Goal: Task Accomplishment & Management: Complete application form

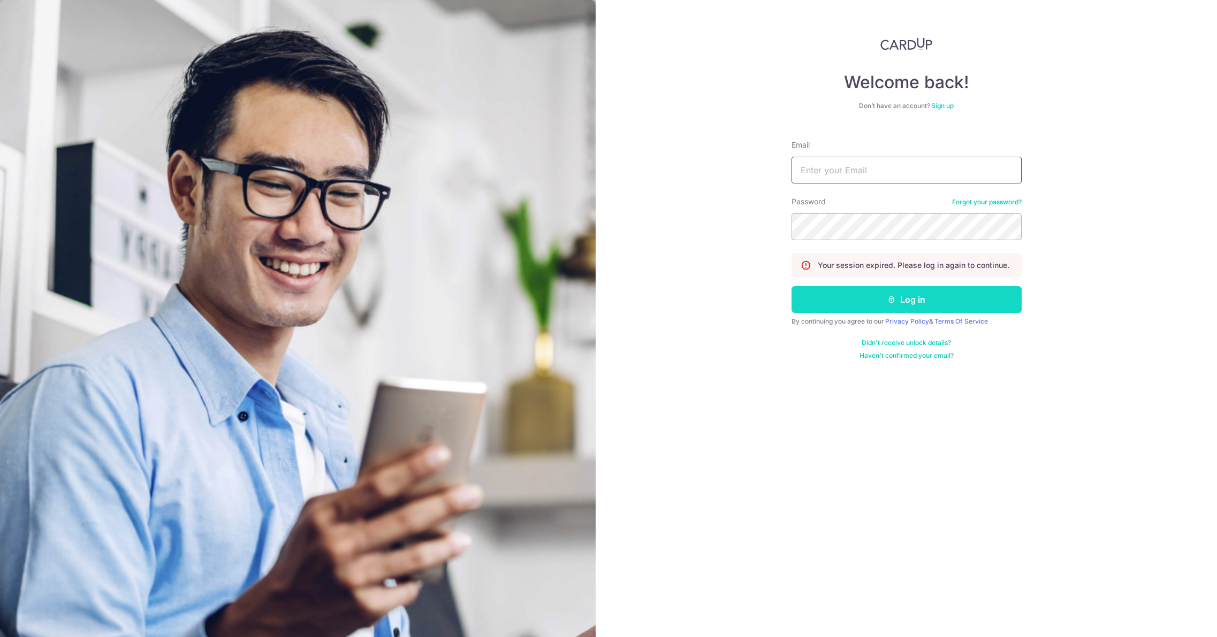
type input "[EMAIL_ADDRESS][DOMAIN_NAME]"
click at [889, 301] on icon "submit" at bounding box center [891, 299] width 9 height 9
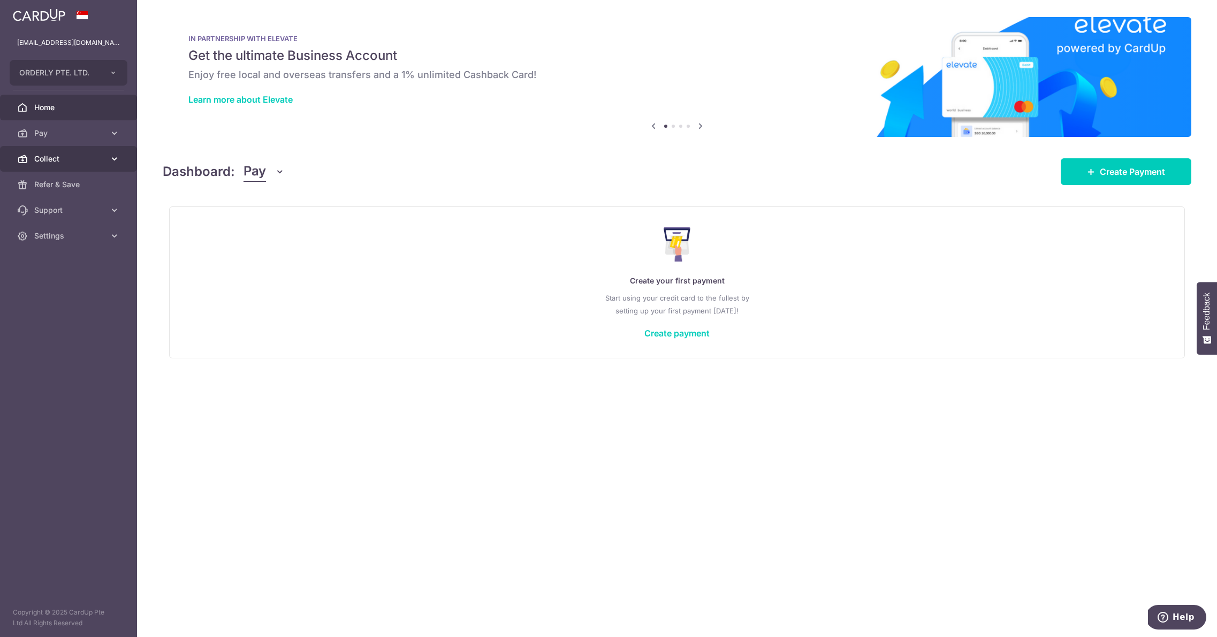
click at [82, 159] on span "Collect" at bounding box center [69, 159] width 71 height 11
click at [77, 187] on span "Dashboard" at bounding box center [69, 184] width 71 height 11
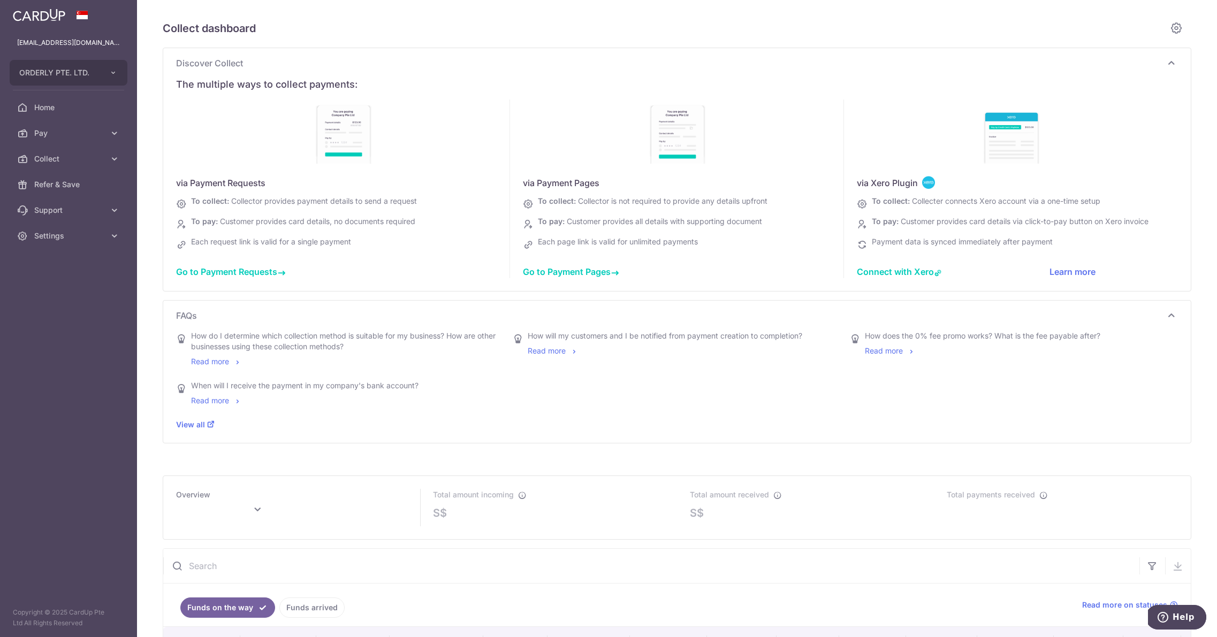
click at [237, 273] on span "Go to Payment Requests" at bounding box center [231, 271] width 110 height 11
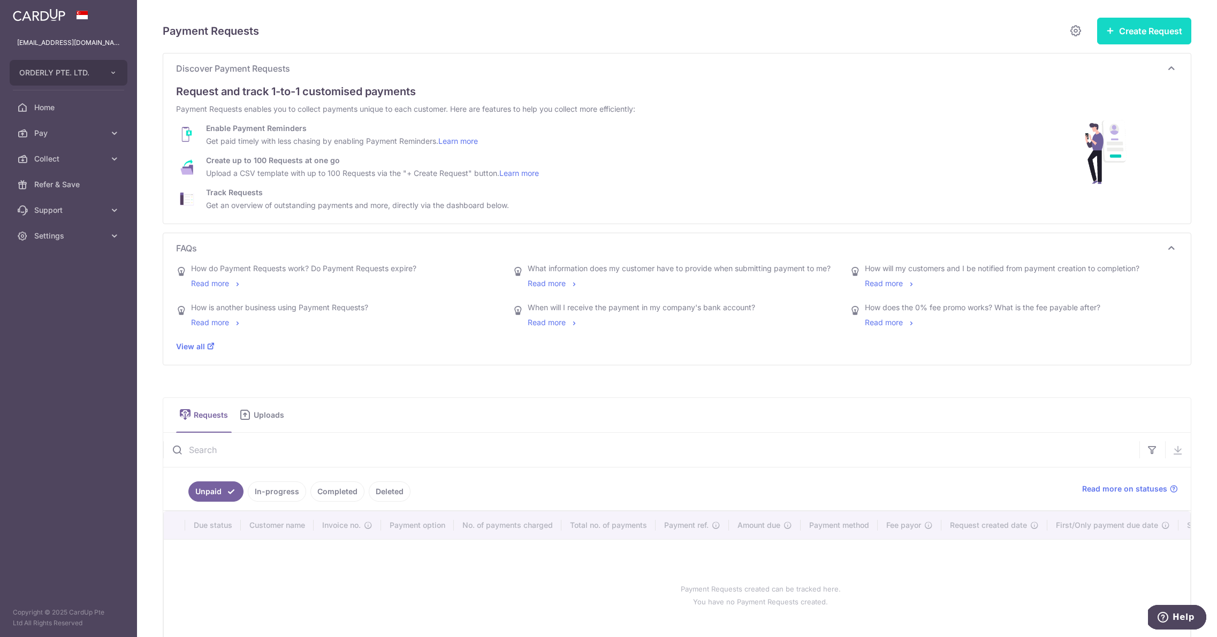
click at [1145, 30] on button "Create Request" at bounding box center [1144, 31] width 94 height 27
click at [1109, 65] on span "Single Request" at bounding box center [1127, 64] width 110 height 13
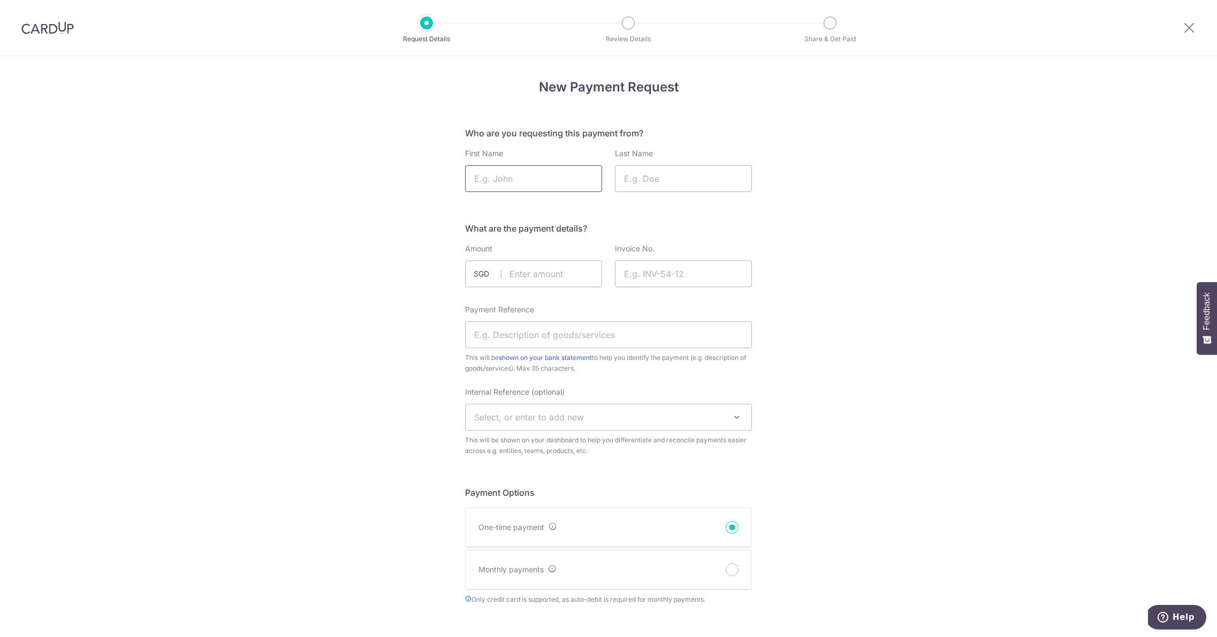
click at [512, 174] on input "First Name" at bounding box center [533, 178] width 137 height 27
type input "Angeline"
type input "Fong"
click at [567, 277] on input "text" at bounding box center [533, 274] width 137 height 27
paste input "3372.50"
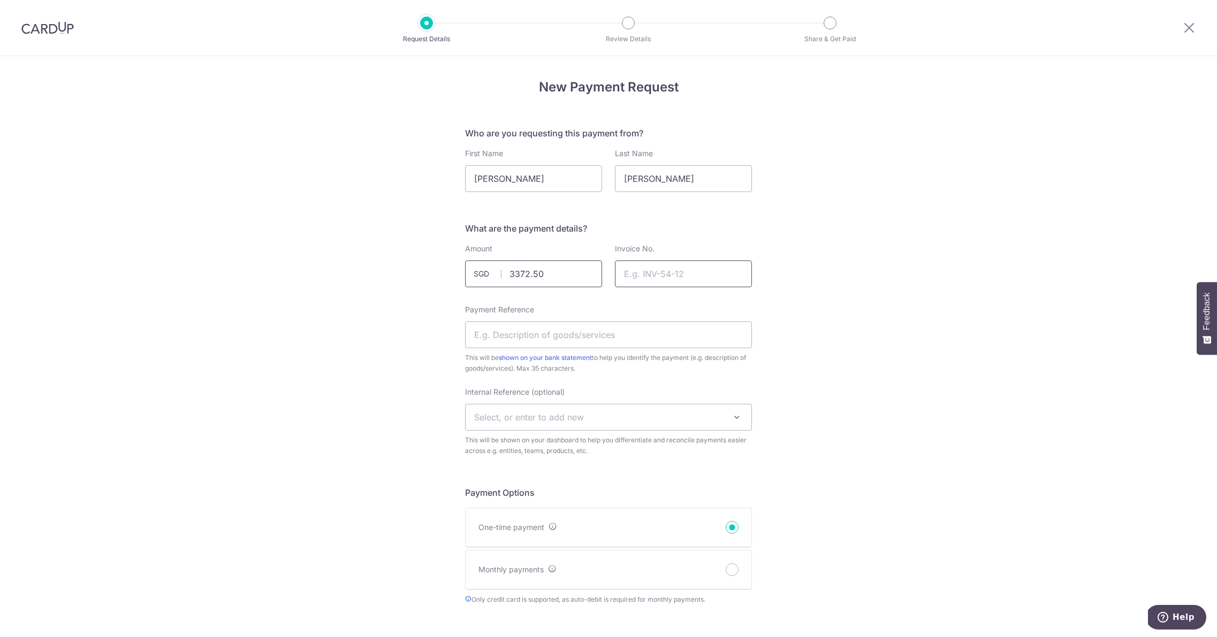
type input "3372.50"
click at [664, 277] on input "Invoice No." at bounding box center [683, 274] width 137 height 27
type input "INV-0414"
click at [613, 341] on input "Payment Reference" at bounding box center [608, 335] width 287 height 27
type input "Deposit for Orderly service fees"
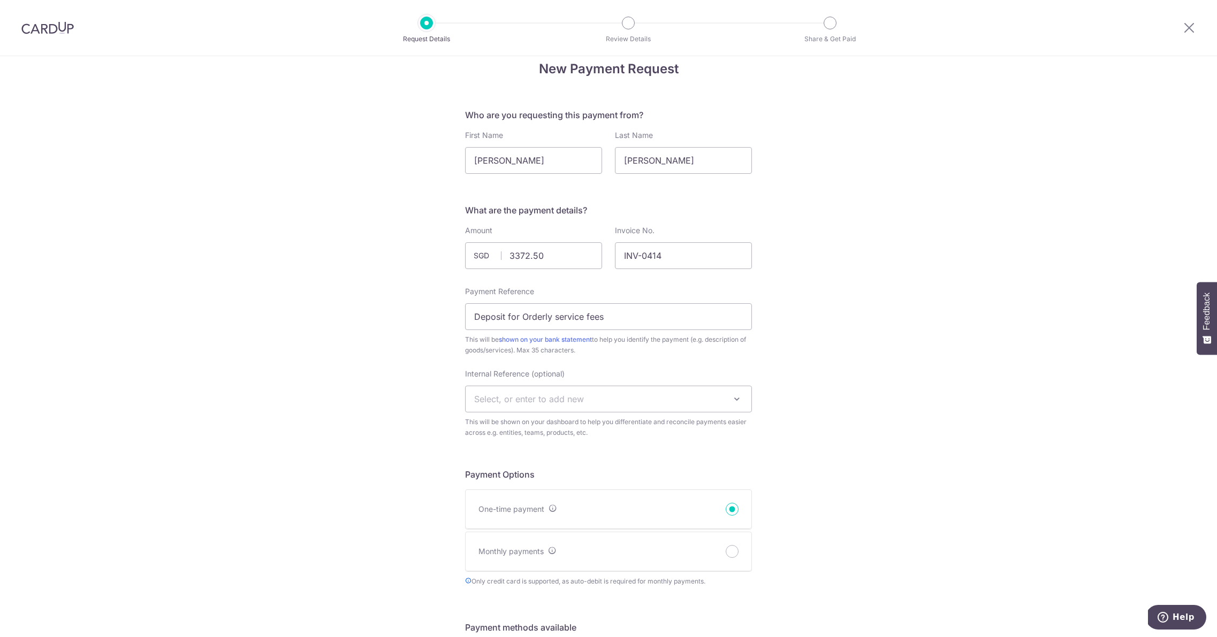
scroll to position [20, 0]
click at [645, 397] on span "Select, or enter to add new" at bounding box center [608, 397] width 286 height 26
click at [618, 395] on span "Select, or enter to add new" at bounding box center [608, 397] width 286 height 26
type input "ANGELINEFONG01"
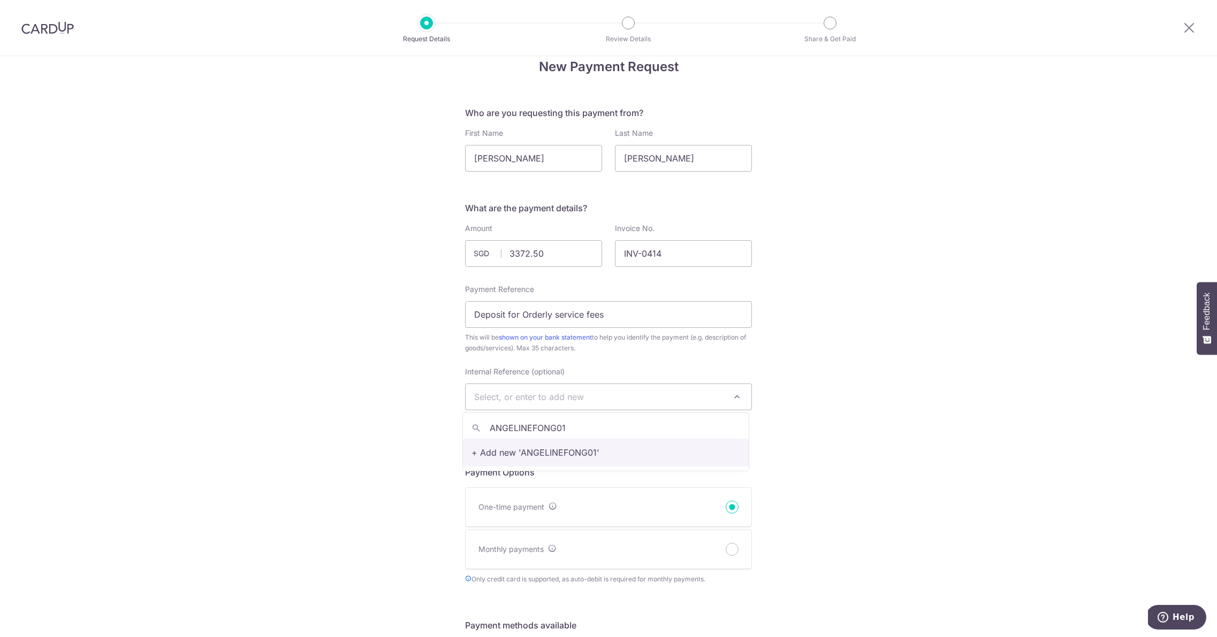
select select "ANGELINEFONG01"
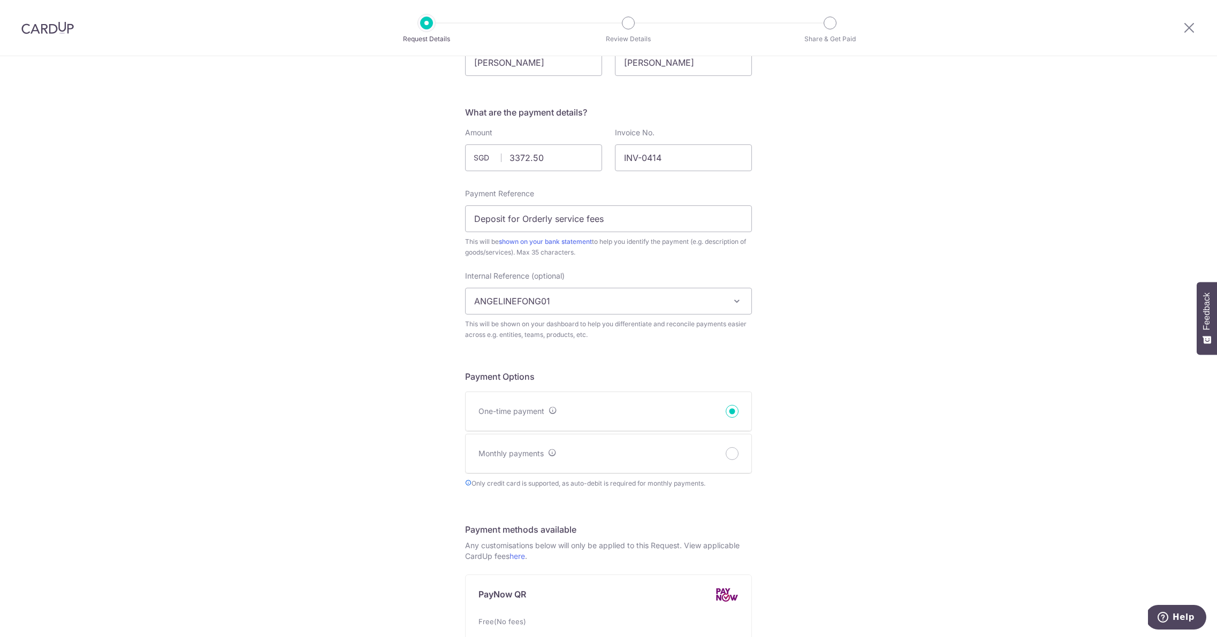
scroll to position [121, 0]
click at [636, 294] on span "ANGELINEFONG01" at bounding box center [608, 296] width 286 height 26
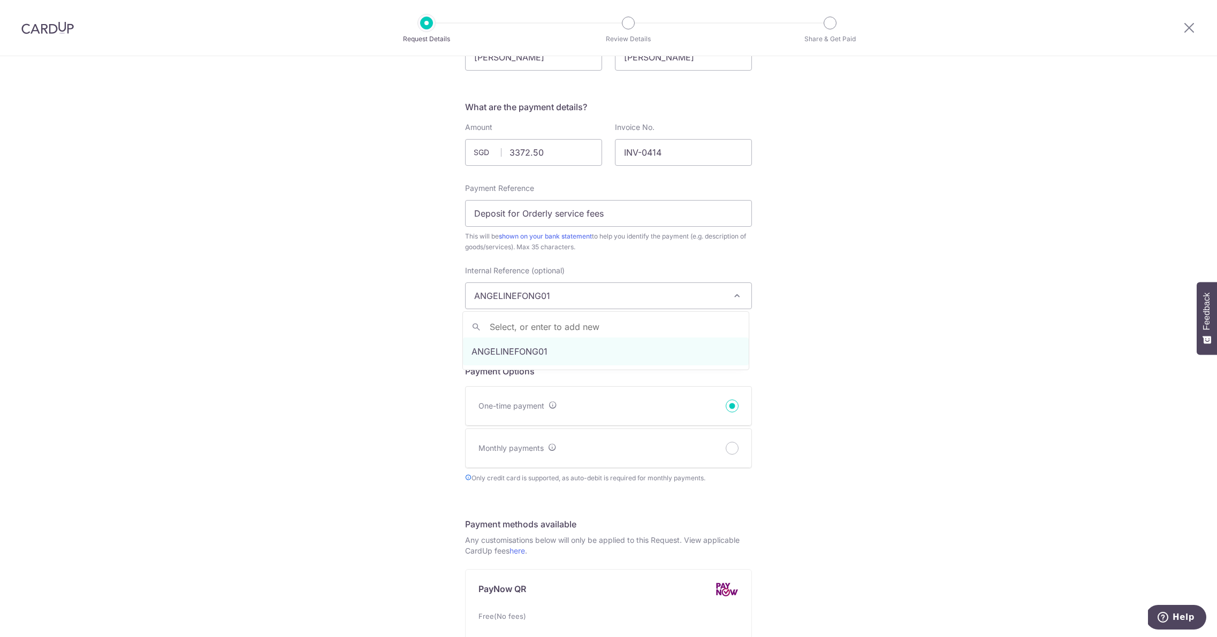
click at [900, 377] on div "New Payment Request Who are you requesting this payment from? First Name Angeli…" at bounding box center [608, 563] width 1217 height 1256
click at [576, 291] on span "ANGELINEFONG01" at bounding box center [608, 296] width 286 height 26
click at [842, 373] on div "New Payment Request Who are you requesting this payment from? First Name Angeli…" at bounding box center [608, 563] width 1217 height 1256
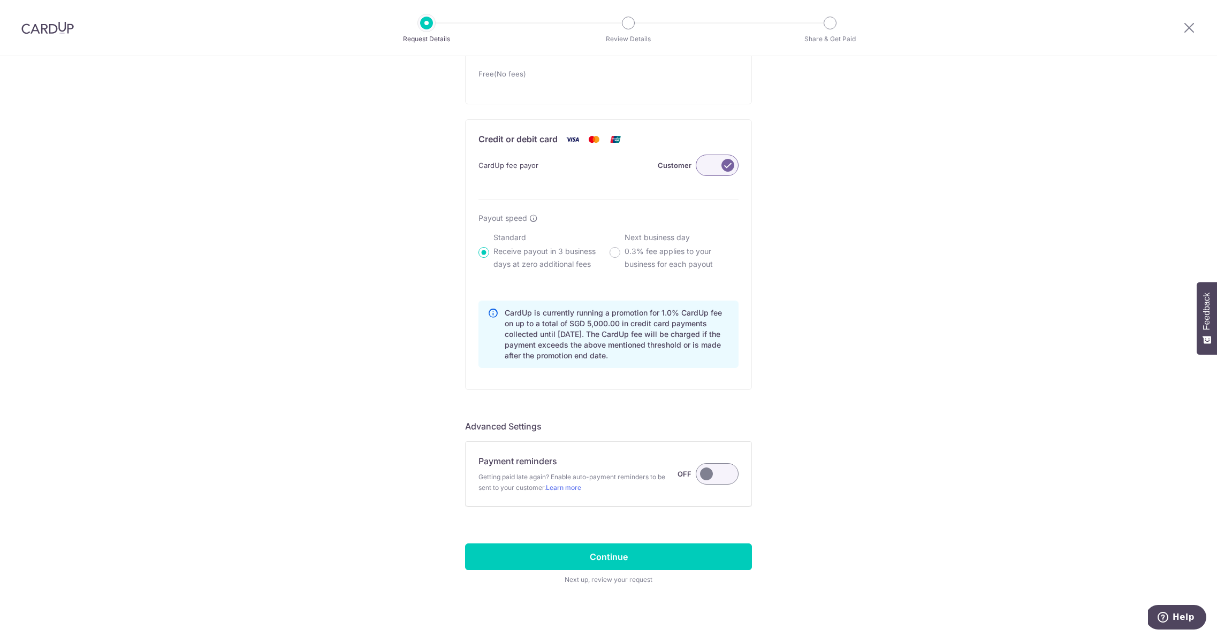
scroll to position [673, 0]
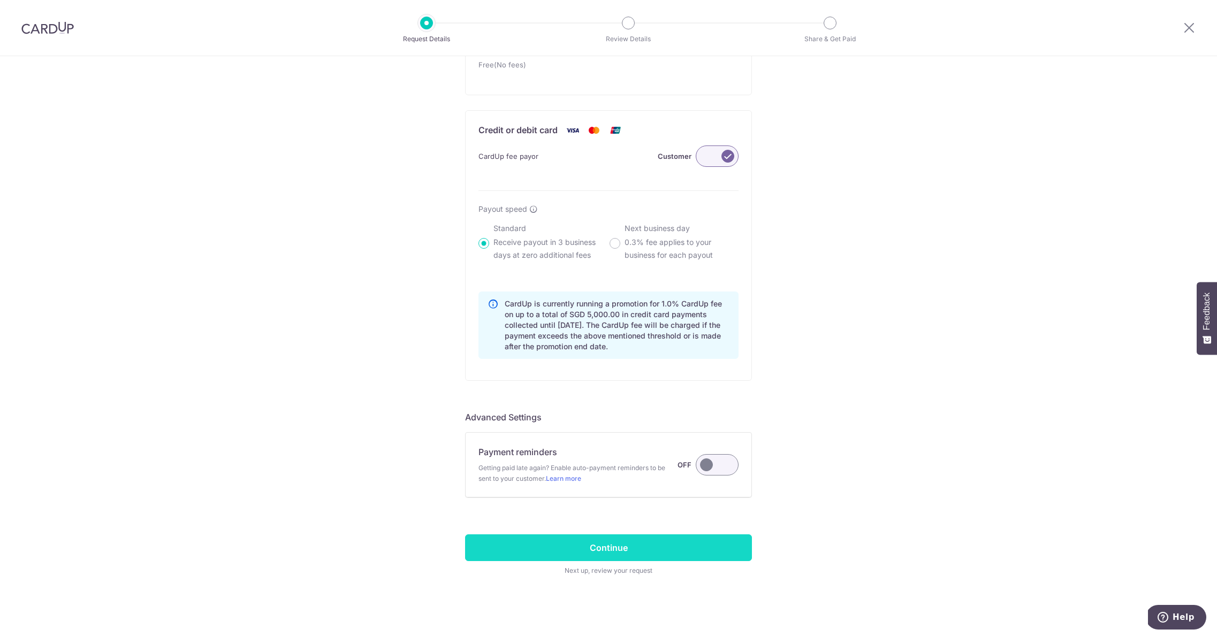
click at [614, 545] on input "Continue" at bounding box center [608, 547] width 287 height 27
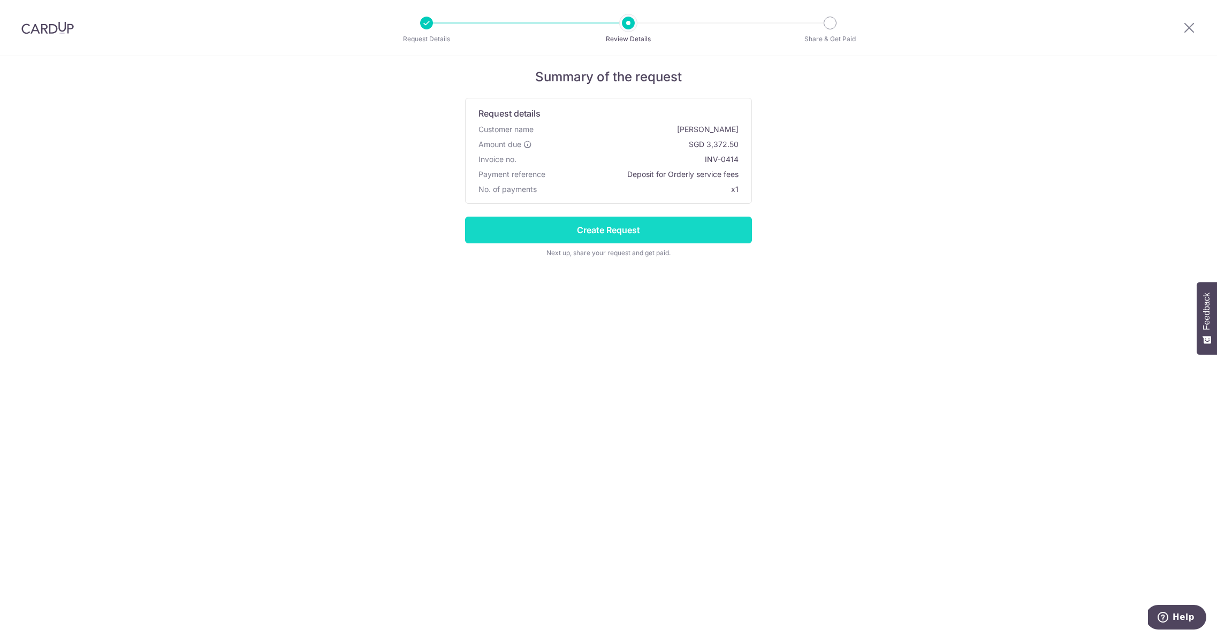
click at [605, 231] on input "Create Request" at bounding box center [608, 230] width 287 height 27
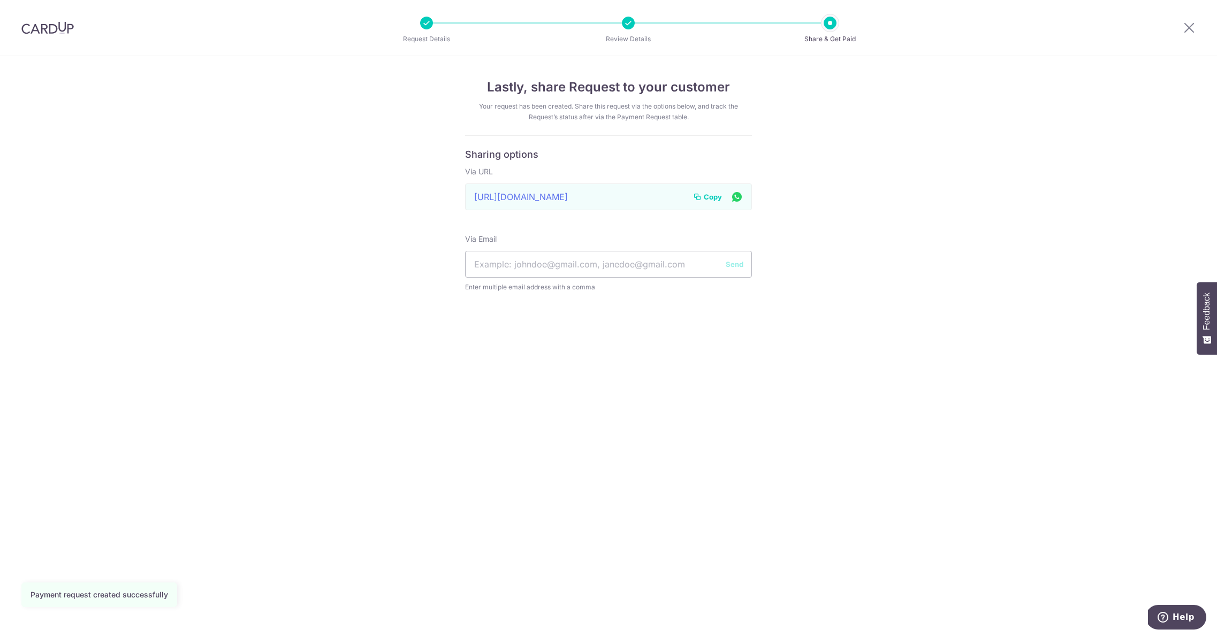
click at [714, 196] on span "Copy" at bounding box center [713, 197] width 18 height 11
click at [610, 265] on input "text" at bounding box center [608, 264] width 287 height 27
paste input "ccecao@yahoo.com"
type input "ccecao@yahoo.com"
click at [731, 264] on button "Send" at bounding box center [734, 264] width 18 height 11
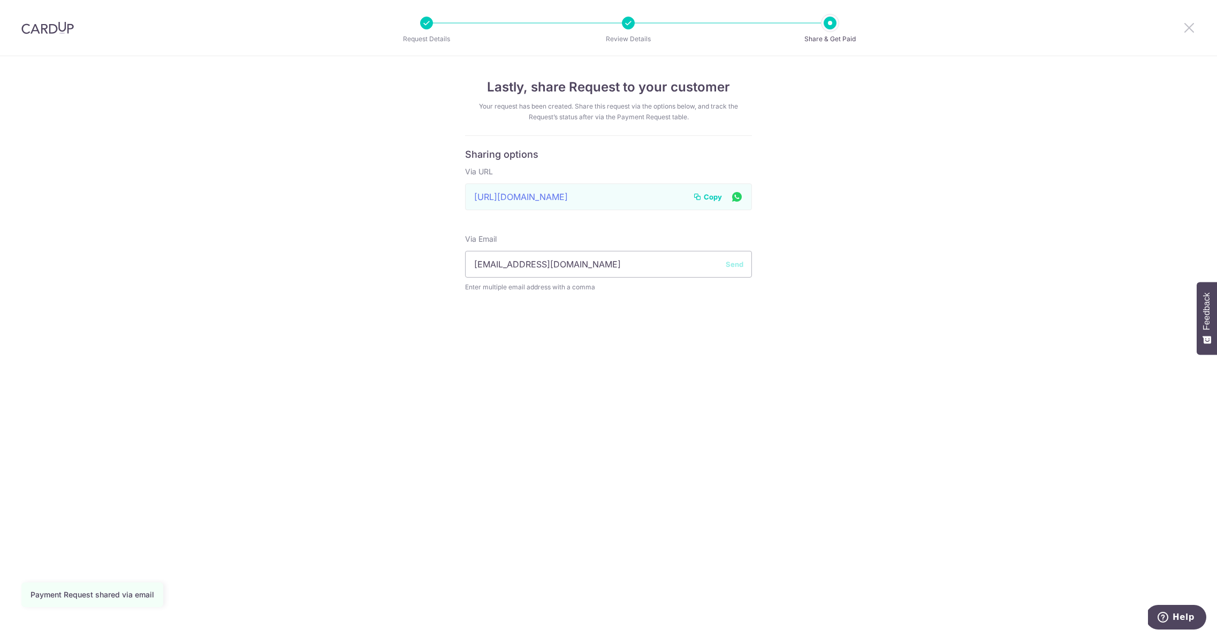
click at [1187, 24] on icon at bounding box center [1188, 27] width 13 height 13
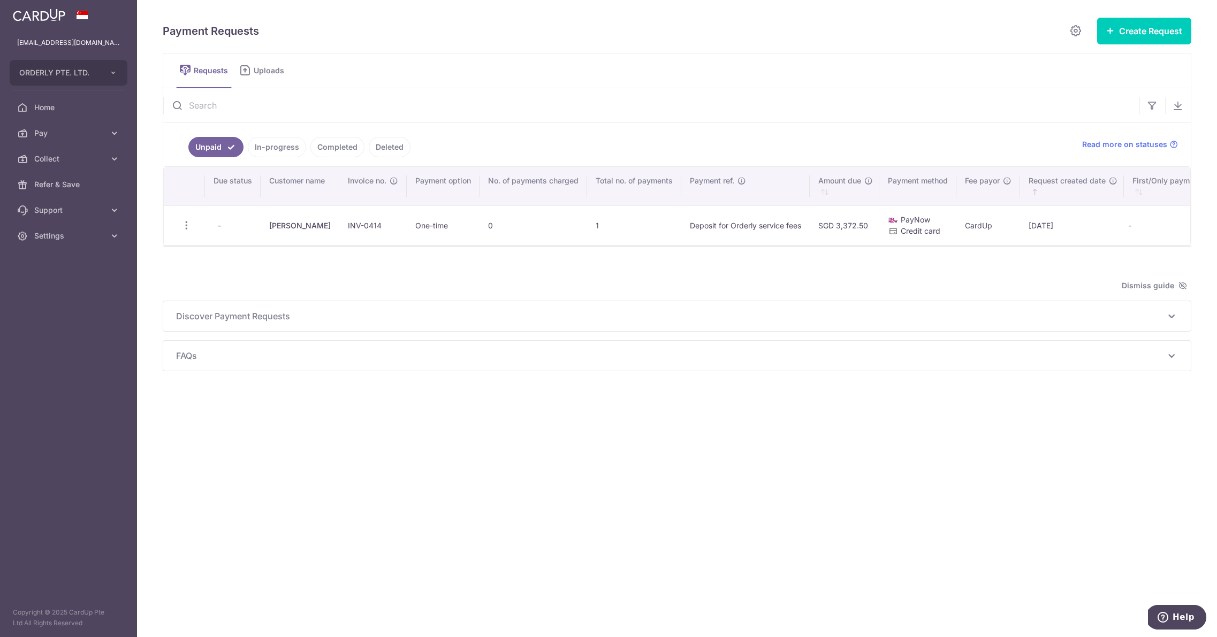
scroll to position [0, 241]
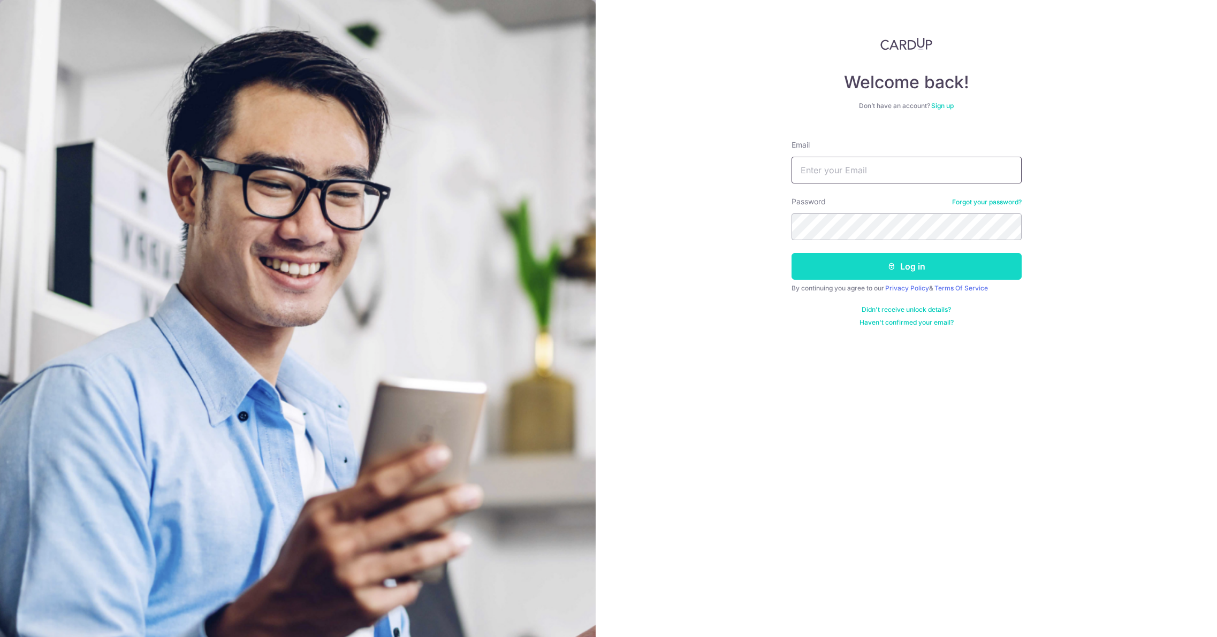
type input "[EMAIL_ADDRESS][DOMAIN_NAME]"
click at [915, 270] on button "Log in" at bounding box center [906, 266] width 230 height 27
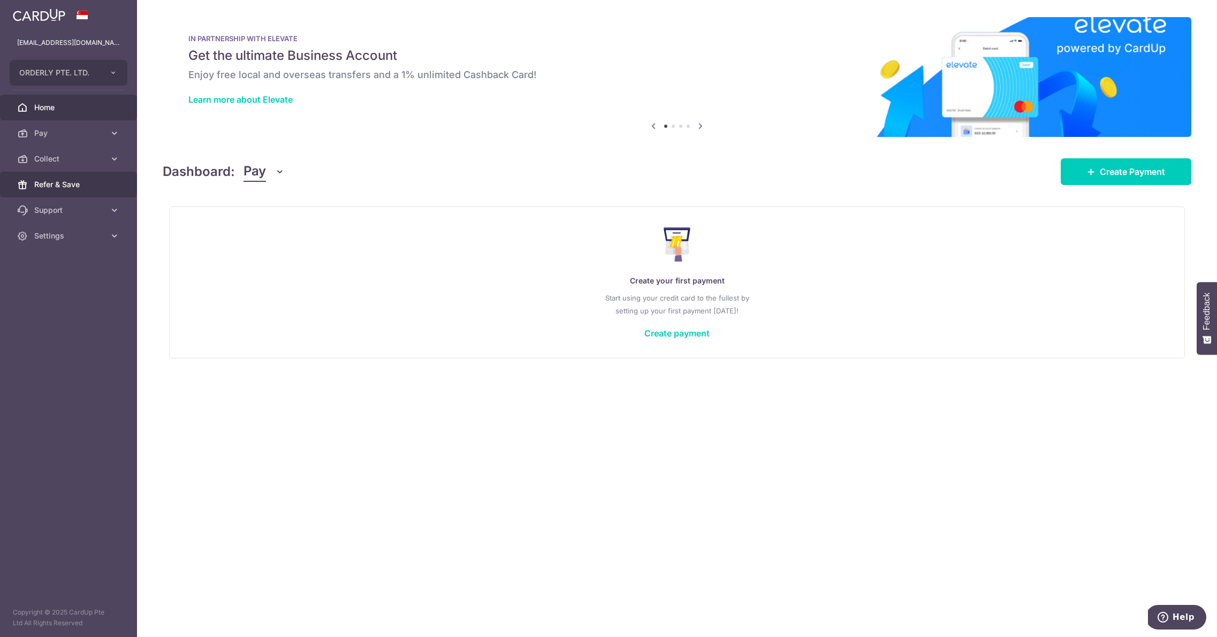
click at [60, 187] on span "Refer & Save" at bounding box center [69, 184] width 71 height 11
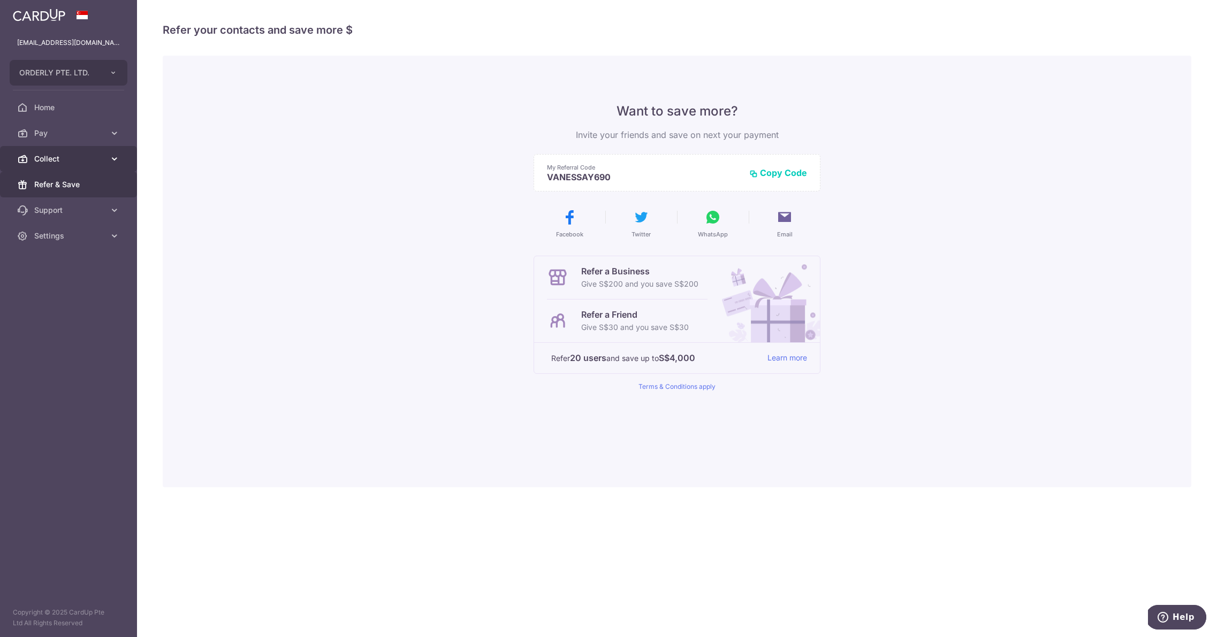
click at [109, 158] on icon at bounding box center [114, 159] width 11 height 11
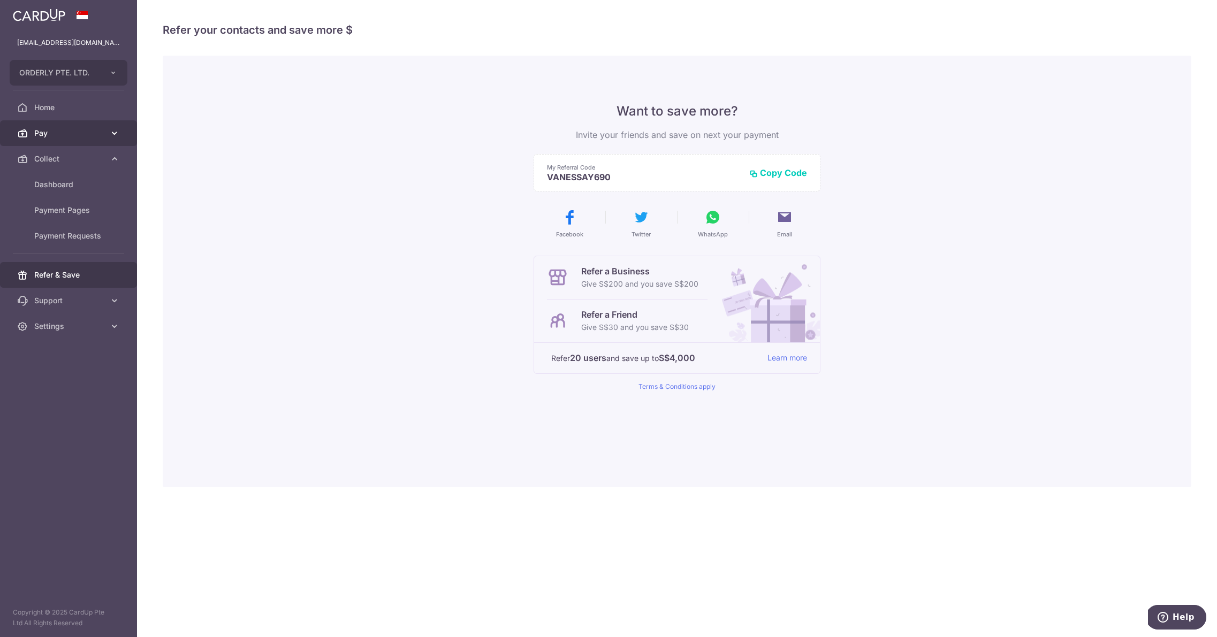
click at [113, 133] on icon at bounding box center [114, 133] width 11 height 11
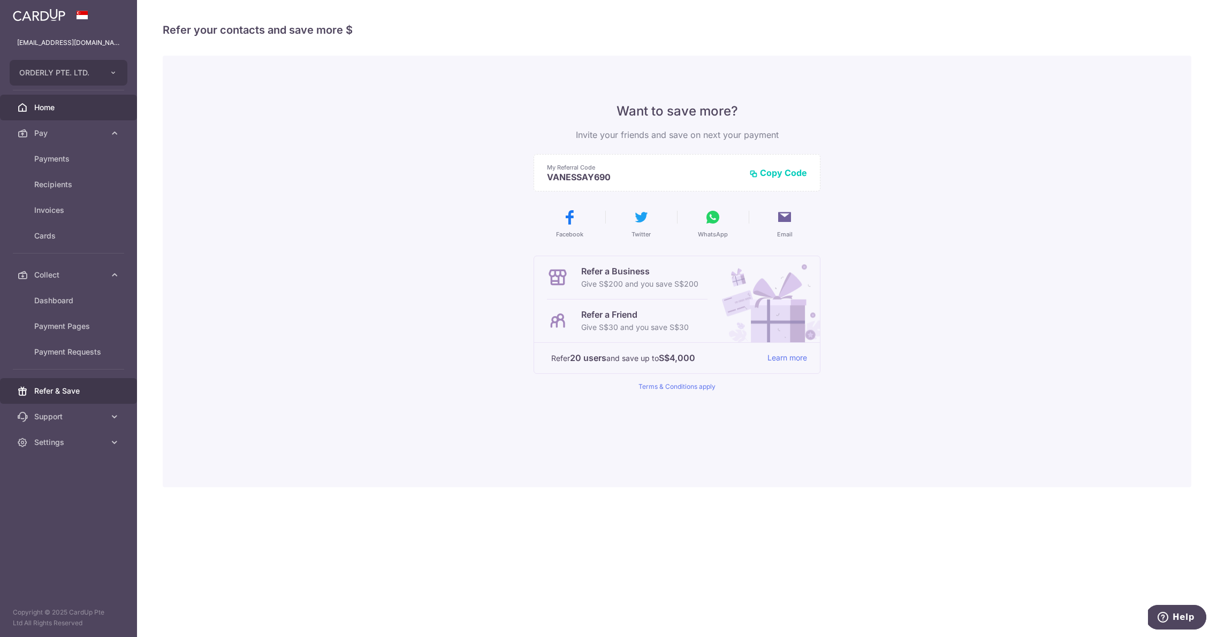
click at [110, 109] on link "Home" at bounding box center [68, 108] width 137 height 26
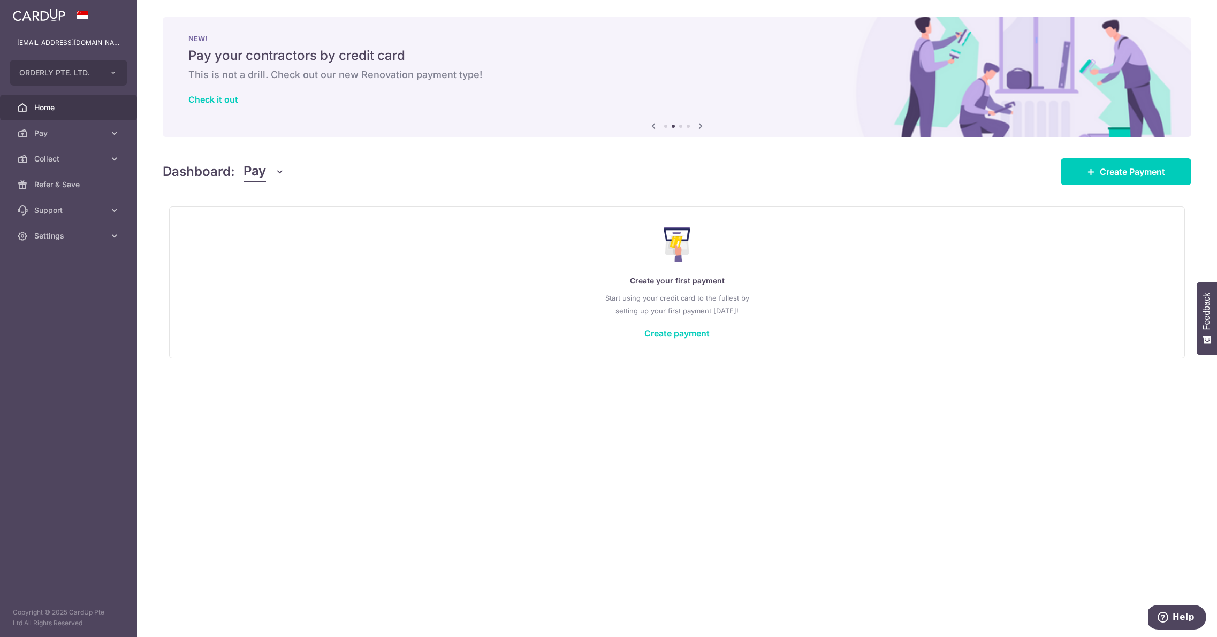
click at [969, 361] on div "× Pause Schedule Pause all future payments in this series Pause just this one p…" at bounding box center [677, 318] width 1080 height 637
click at [93, 205] on span "Support" at bounding box center [69, 210] width 71 height 11
click at [61, 238] on span "FAQ" at bounding box center [69, 236] width 71 height 11
click at [62, 303] on span "Settings" at bounding box center [69, 300] width 71 height 11
click at [47, 328] on span "Account" at bounding box center [69, 326] width 71 height 11
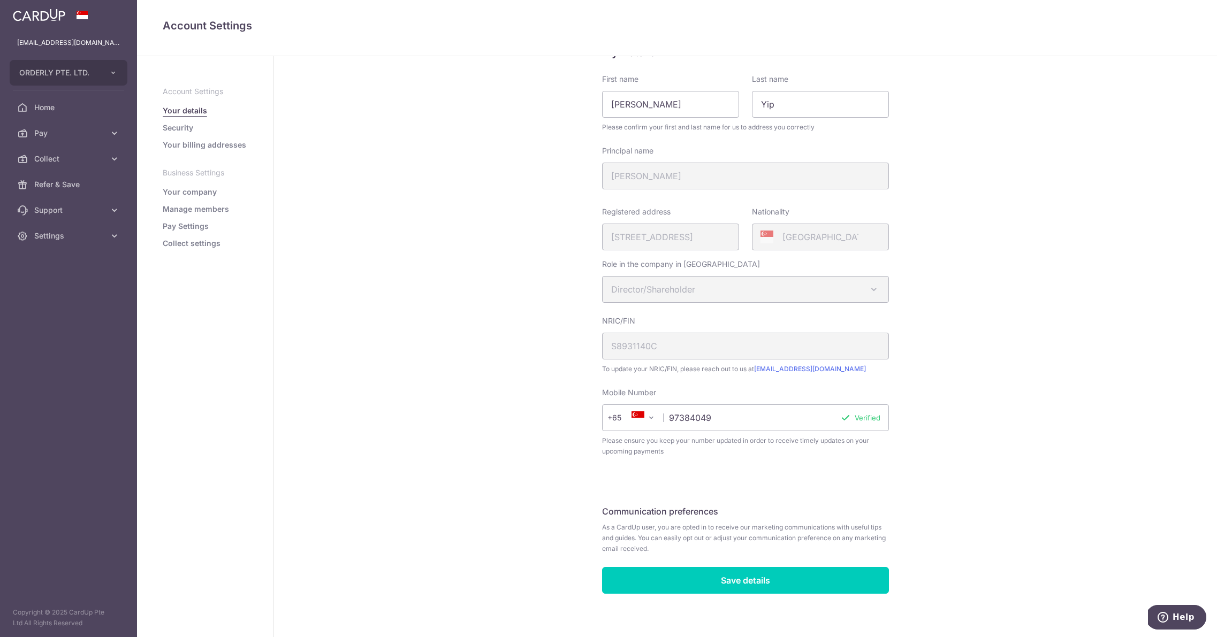
scroll to position [49, 0]
